Goal: Task Accomplishment & Management: Use online tool/utility

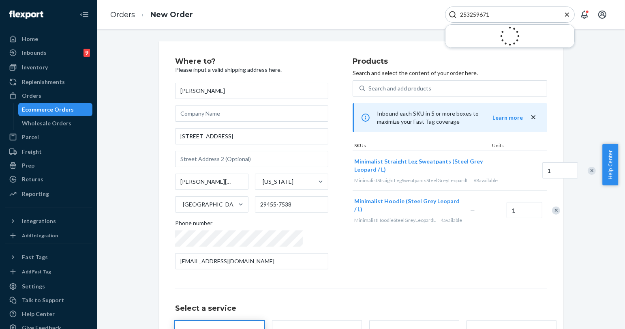
type input "253259671"
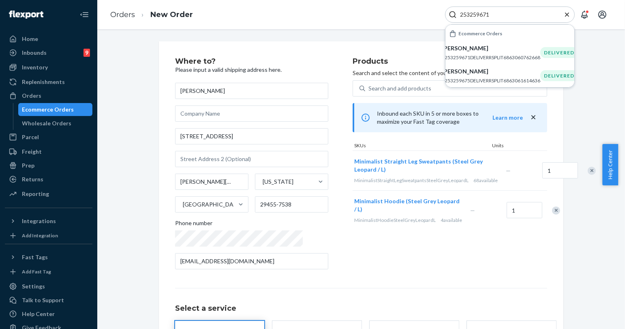
click at [399, 27] on div "Orders New Order 253259671 Ecommerce Orders [PERSON_NAME] #253259671DELIVERRSPL…" at bounding box center [361, 14] width 528 height 29
click at [490, 57] on p "#253259671DELIVERRSPLIT6863060762668" at bounding box center [491, 57] width 99 height 7
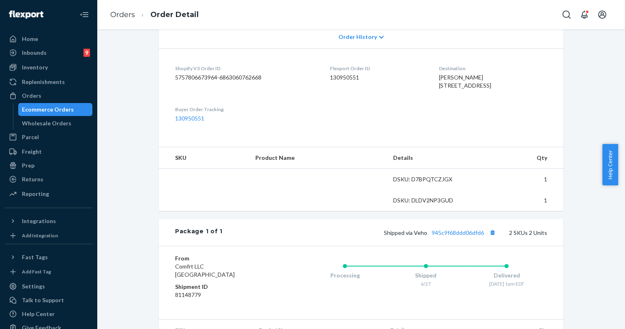
scroll to position [180, 0]
click at [294, 121] on dd "130950551" at bounding box center [246, 117] width 142 height 8
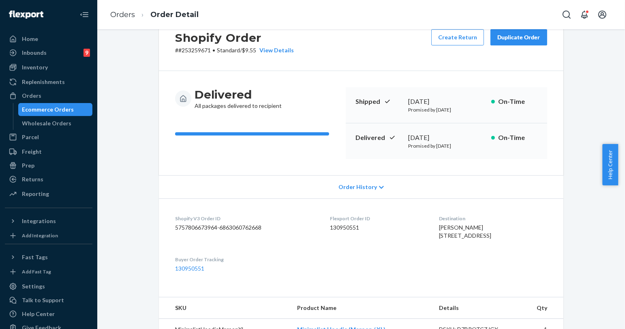
scroll to position [0, 0]
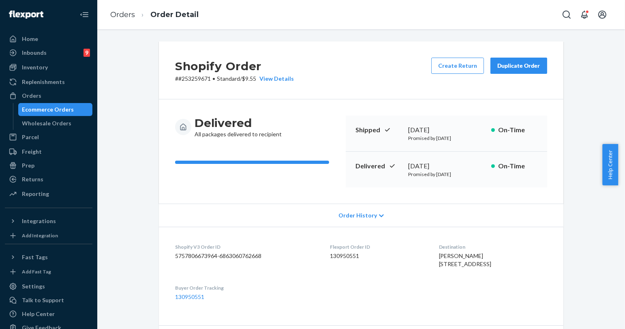
drag, startPoint x: 516, startPoint y: 70, endPoint x: 529, endPoint y: 80, distance: 15.9
click at [516, 70] on button "Duplicate Order" at bounding box center [519, 66] width 57 height 16
click at [337, 86] on div "Shopify Order # #253259671 • Standard / $9.55 View Details Create Return Duplic…" at bounding box center [361, 70] width 405 height 58
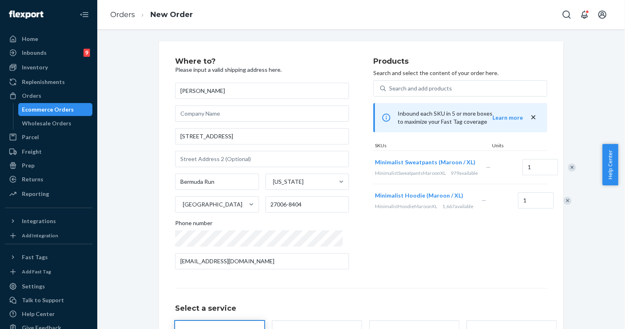
click at [564, 205] on div "Remove Item" at bounding box center [568, 201] width 8 height 8
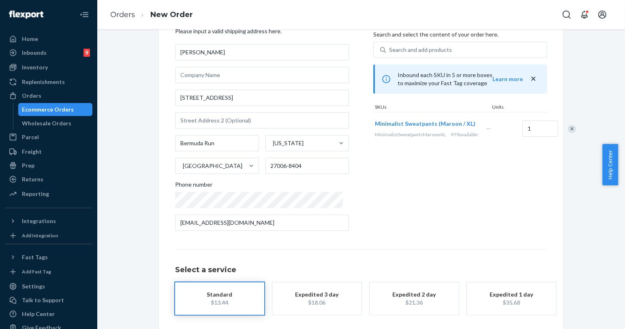
scroll to position [73, 0]
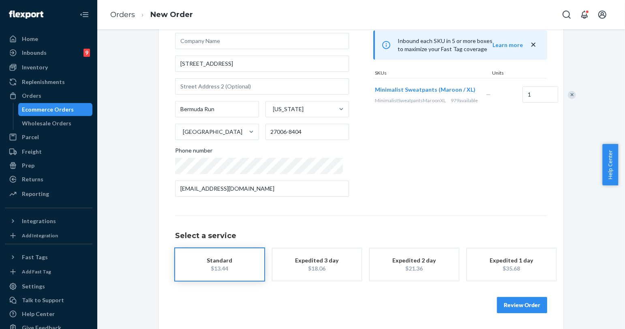
click at [527, 309] on button "Review Order" at bounding box center [522, 305] width 50 height 16
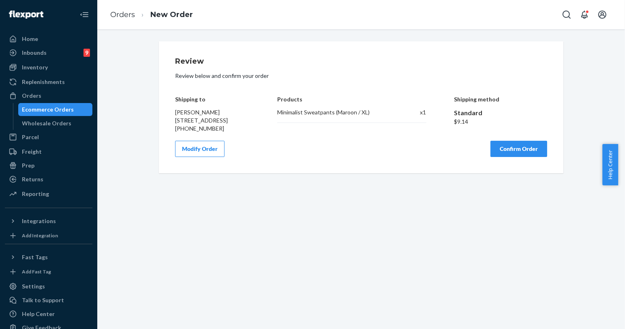
scroll to position [0, 0]
click at [526, 156] on button "Confirm Order" at bounding box center [519, 149] width 57 height 16
